Goal: Transaction & Acquisition: Download file/media

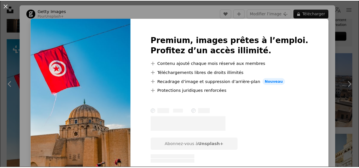
scroll to position [257, 0]
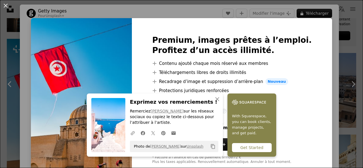
click at [344, 42] on div "An X shape Premium, images prêtes à l’emploi. Profitez d’un accès illimité. A p…" at bounding box center [181, 84] width 363 height 168
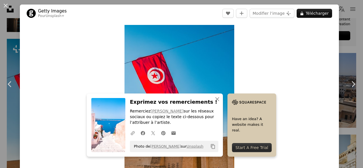
click at [342, 16] on div "An X shape Chevron left Chevron right Getty Images Pour Unsplash+ A heart A plu…" at bounding box center [181, 84] width 363 height 168
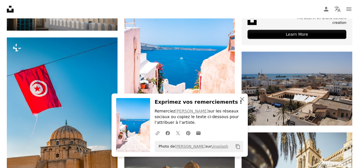
click at [241, 102] on icon "An X shape" at bounding box center [241, 99] width 7 height 7
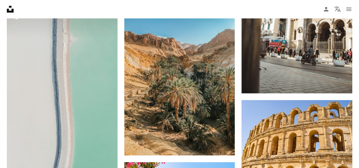
scroll to position [477, 0]
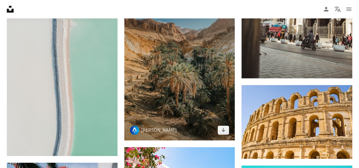
click at [195, 68] on img at bounding box center [179, 66] width 111 height 147
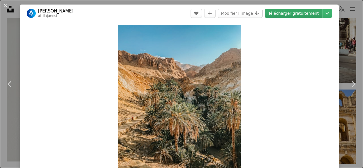
click at [298, 13] on link "Télécharger gratuitement" at bounding box center [293, 13] width 57 height 9
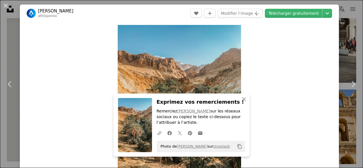
click at [348, 31] on div "An X shape Chevron left Chevron right [PERSON_NAME] A heart A plus sign Modifie…" at bounding box center [181, 84] width 363 height 168
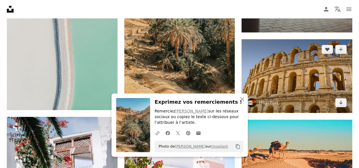
scroll to position [523, 0]
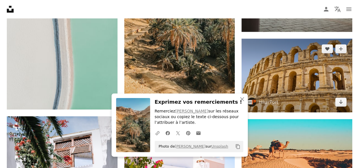
click at [290, 71] on img at bounding box center [296, 76] width 111 height 74
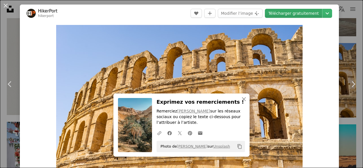
click at [284, 13] on link "Télécharger gratuitement" at bounding box center [293, 13] width 57 height 9
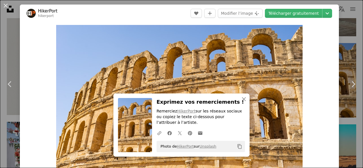
click at [340, 22] on div "An X shape Chevron left Chevron right HikerPort hikerport A heart A plus sign M…" at bounding box center [181, 84] width 363 height 168
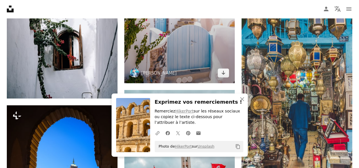
scroll to position [711, 0]
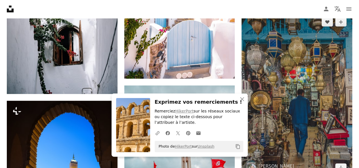
click at [292, 96] on img at bounding box center [296, 95] width 111 height 166
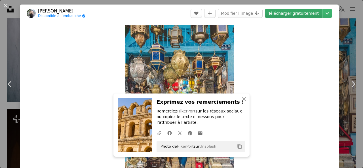
click at [285, 16] on link "Télécharger gratuitement" at bounding box center [293, 13] width 57 height 9
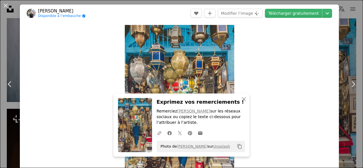
click at [340, 50] on div "An X shape Chevron left Chevron right Chermiti Mohamed Disponible à l’embauche …" at bounding box center [181, 84] width 363 height 168
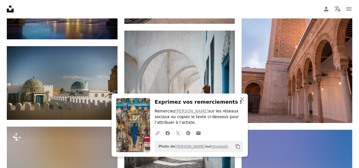
scroll to position [944, 0]
